Goal: Find specific page/section: Find specific page/section

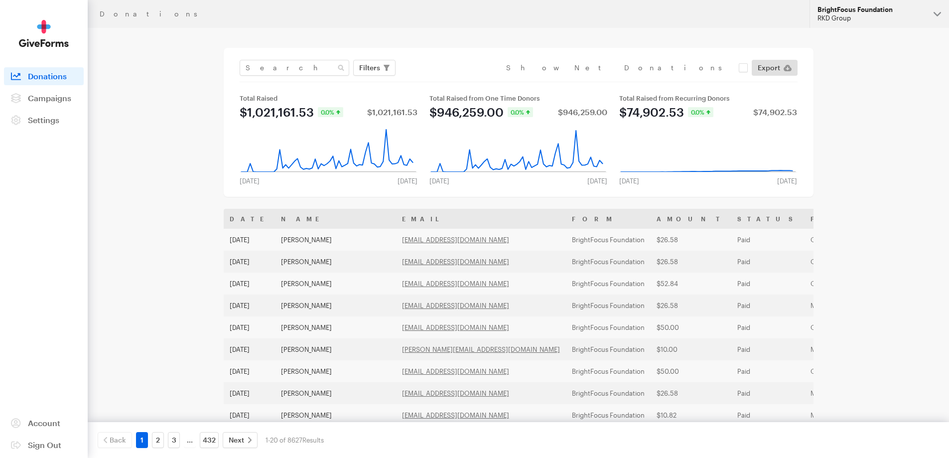
click at [884, 14] on div "RKD Group" at bounding box center [872, 18] width 108 height 8
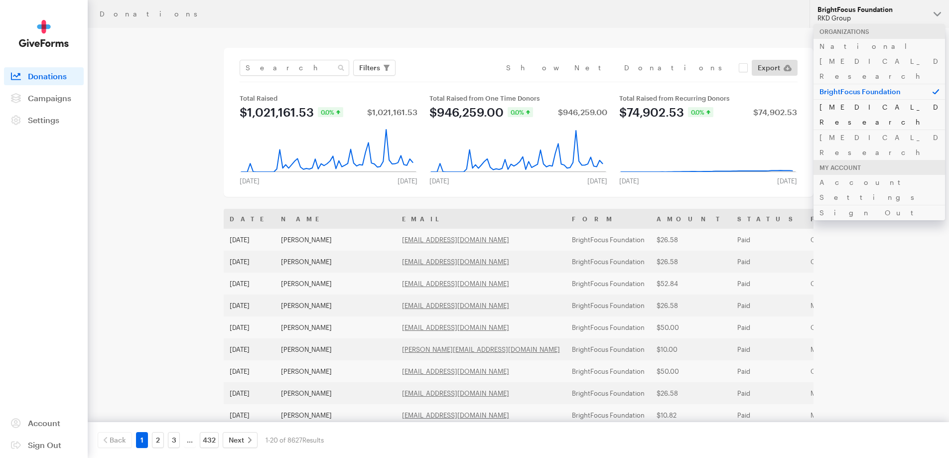
click at [868, 99] on link "Alzheimer's Disease Research" at bounding box center [880, 114] width 132 height 30
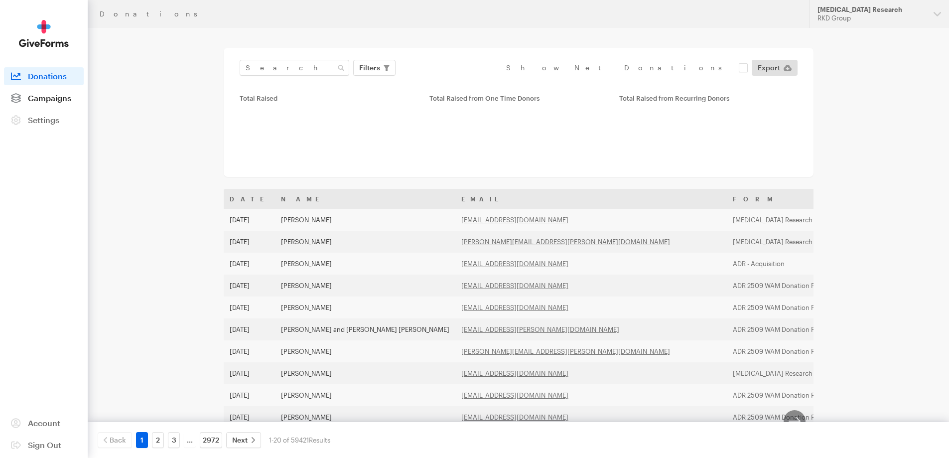
click at [52, 96] on span "Campaigns" at bounding box center [49, 97] width 43 height 9
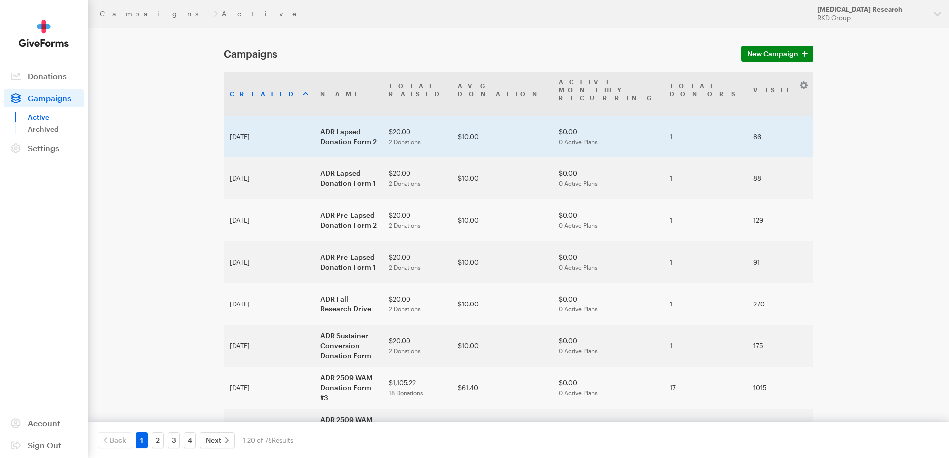
click at [315, 120] on td "ADR Lapsed Donation Form 2" at bounding box center [349, 137] width 68 height 42
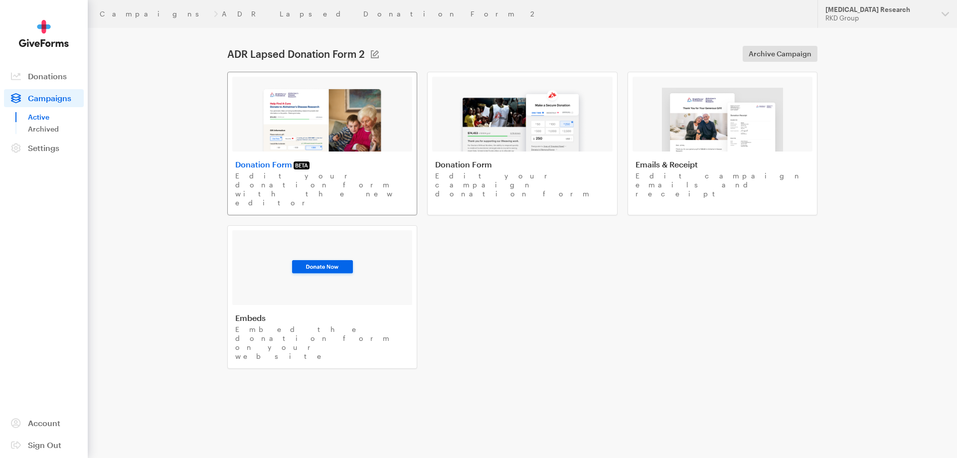
click at [315, 118] on img at bounding box center [322, 120] width 122 height 64
